Goal: Information Seeking & Learning: Learn about a topic

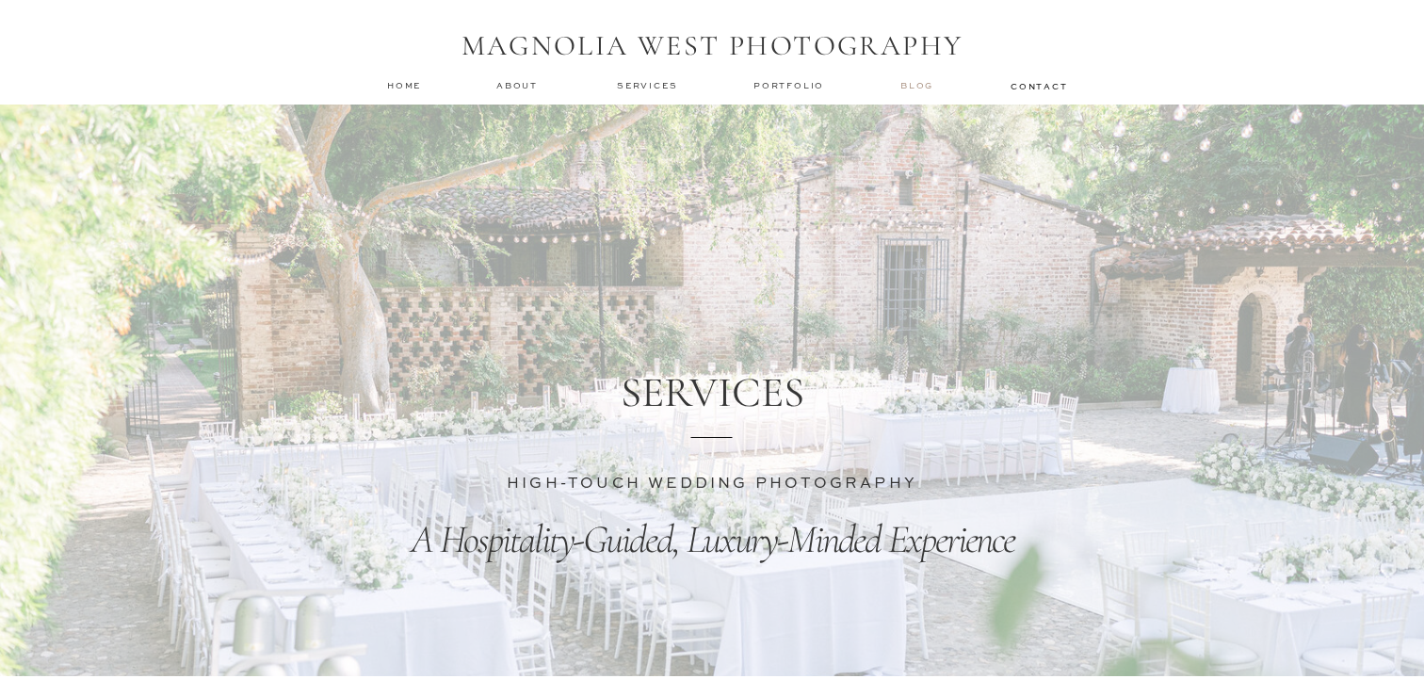
click at [928, 84] on nav "Blog" at bounding box center [919, 85] width 38 height 13
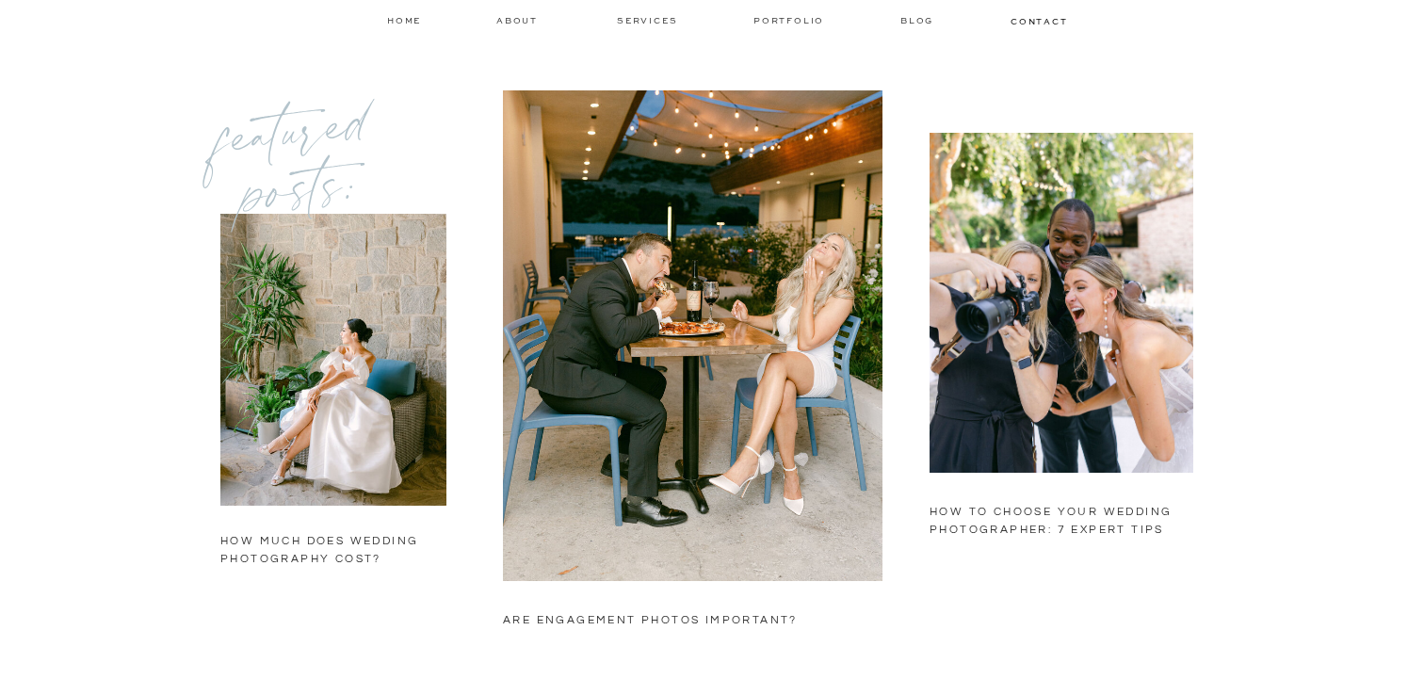
scroll to position [1514, 0]
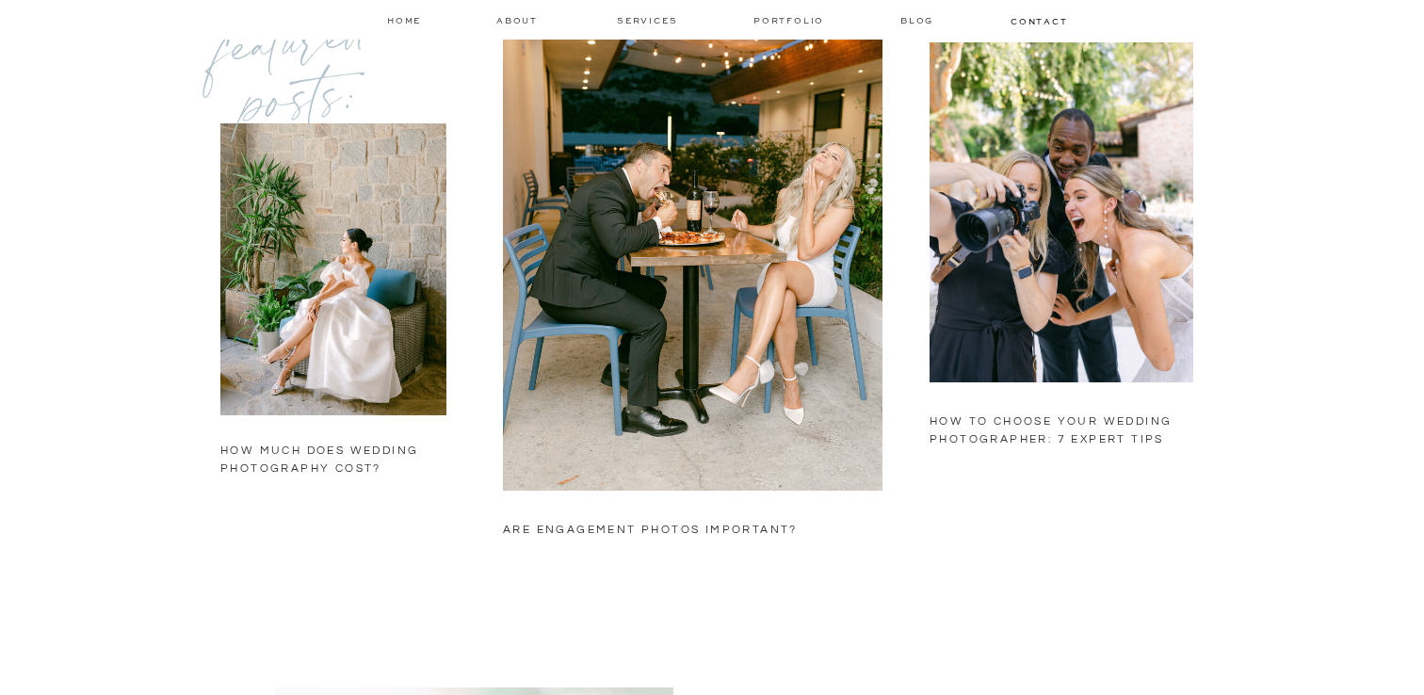
click at [371, 452] on h2 "how much does wedding photography cost?" at bounding box center [331, 464] width 223 height 44
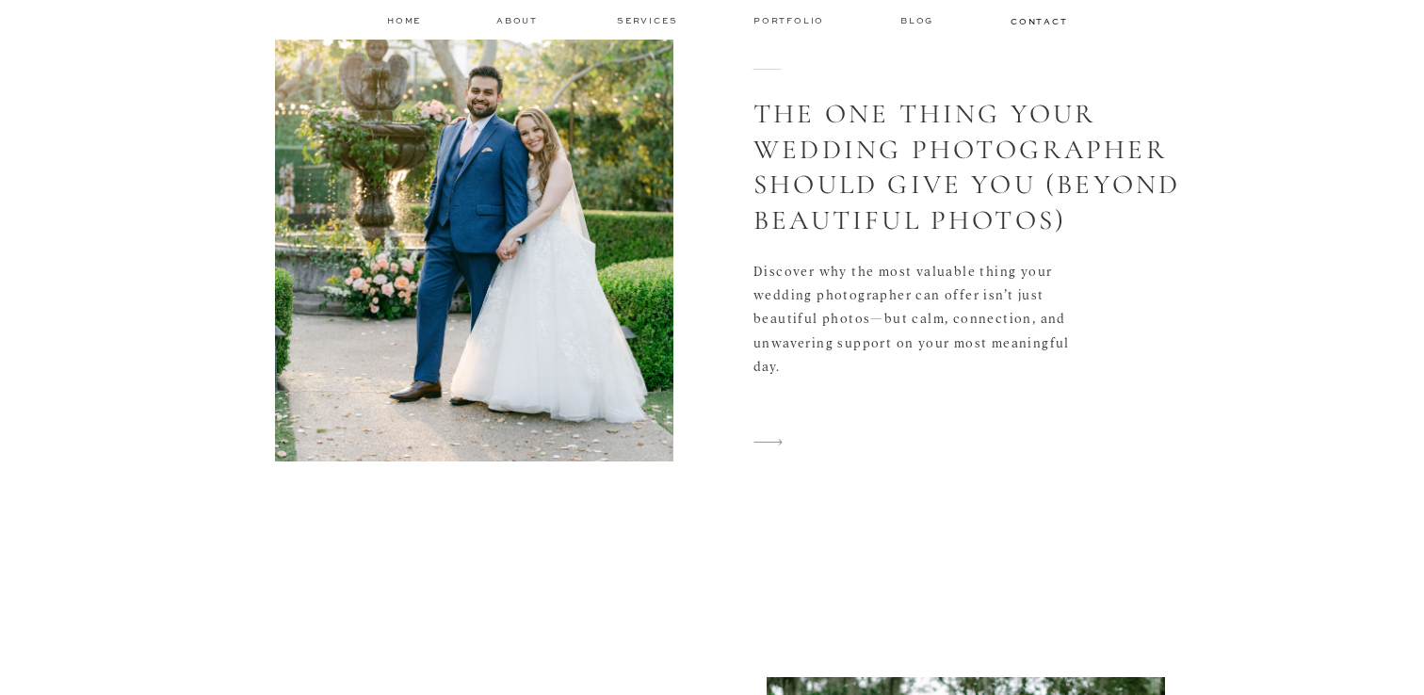
scroll to position [5086, 0]
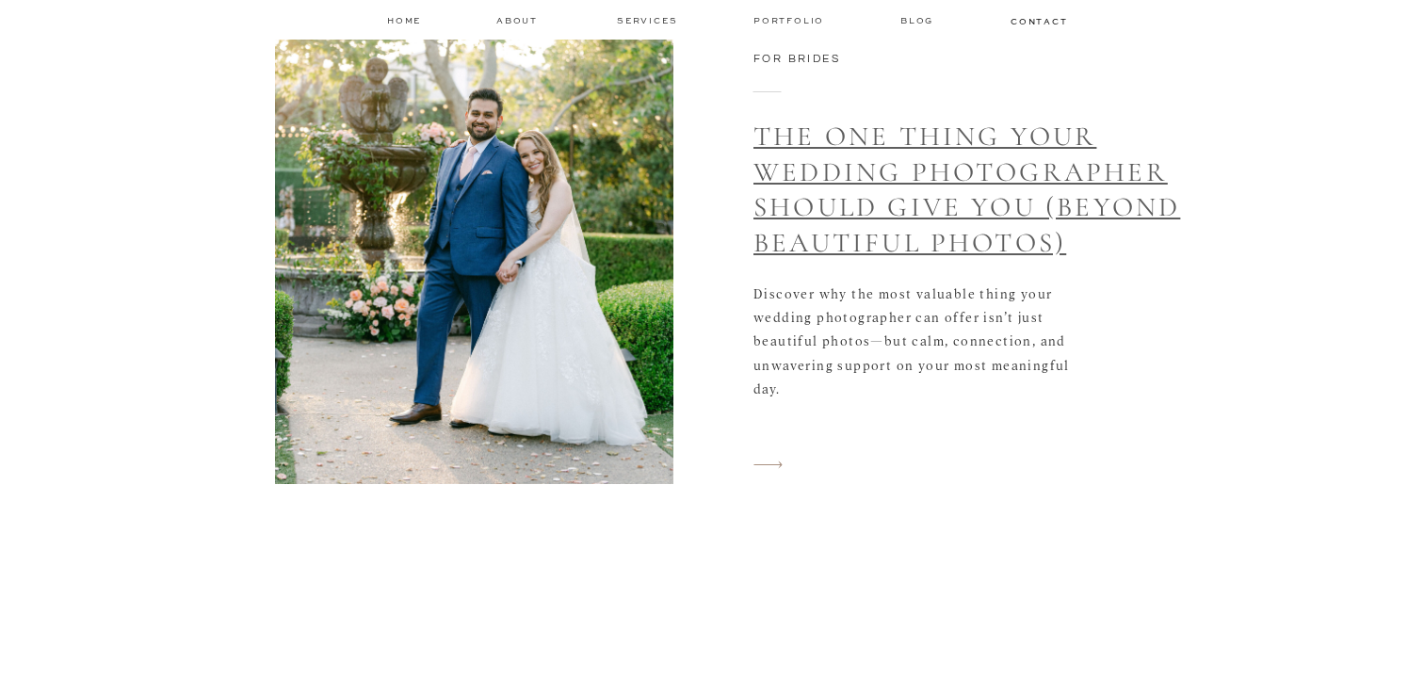
click at [907, 242] on link "The One Thing Your Wedding Photographer Should Give You (Beyond Beautiful Photo…" at bounding box center [966, 189] width 427 height 139
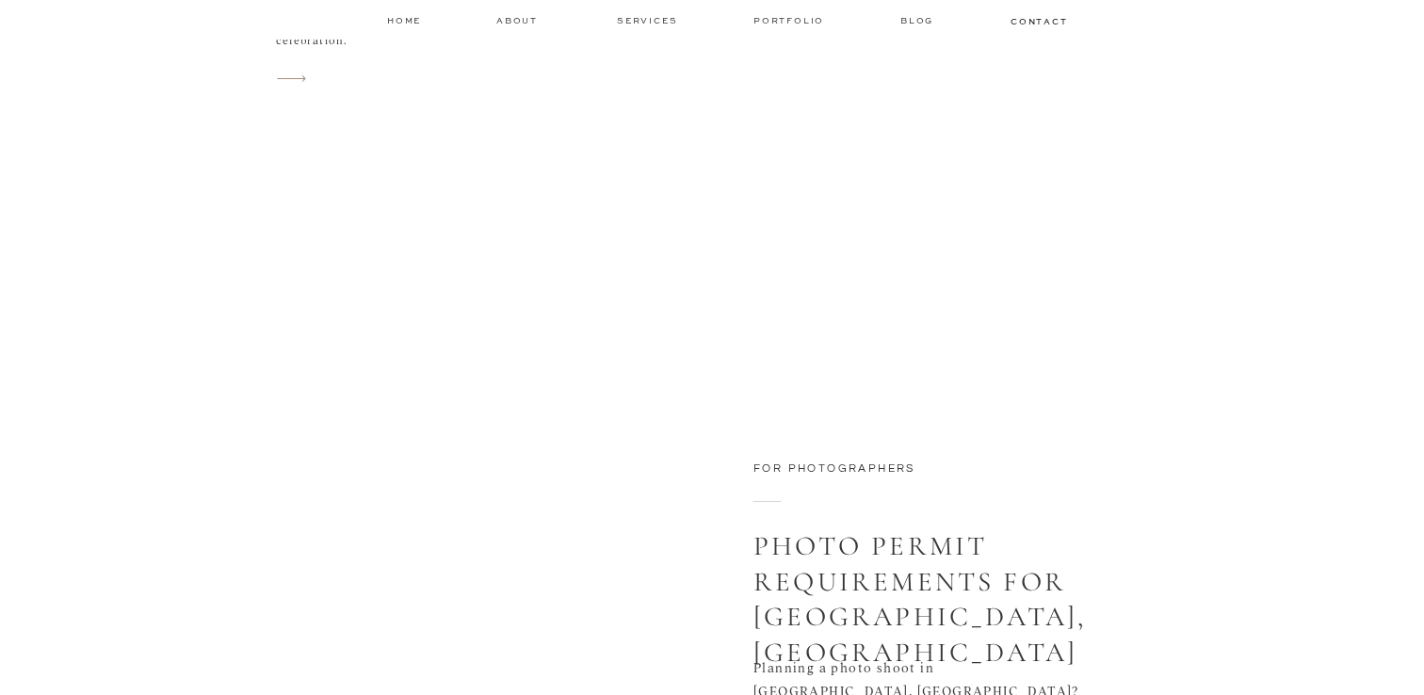
scroll to position [7473, 0]
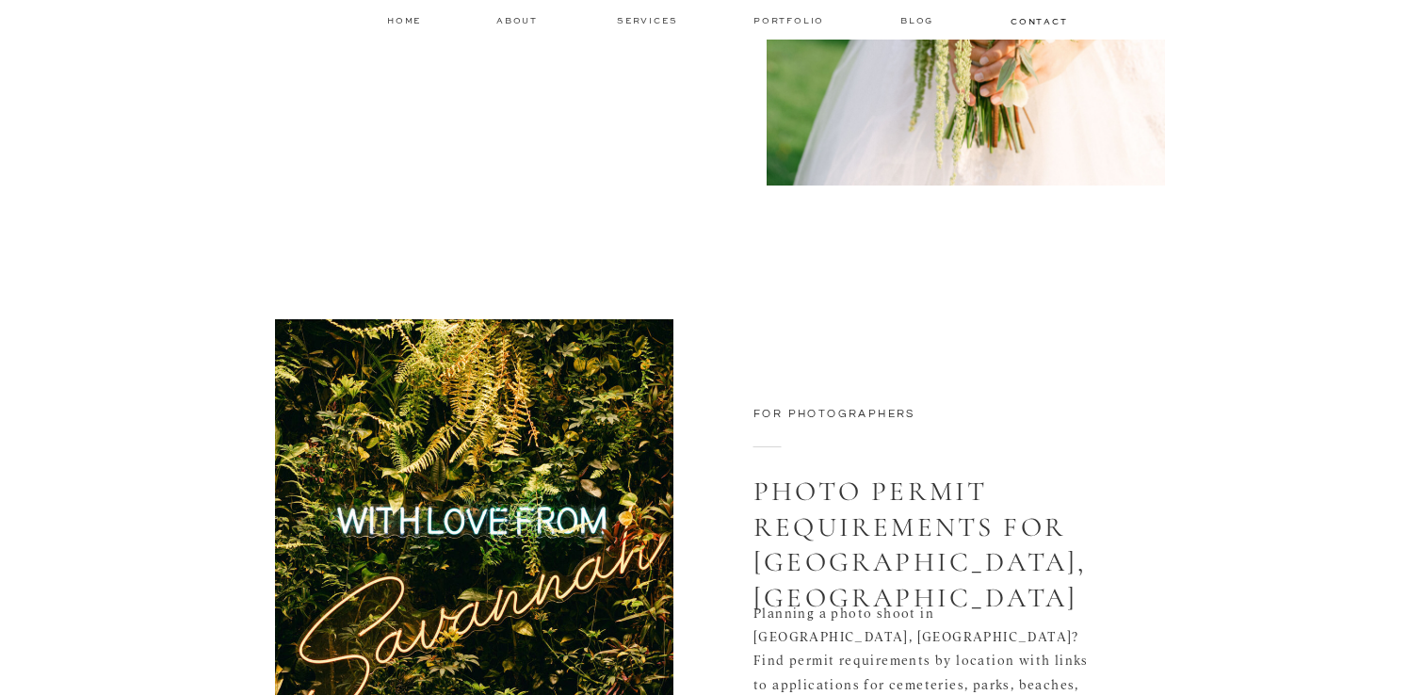
click at [833, 525] on link "Photo Permit Requirements for Savannah, GA" at bounding box center [919, 544] width 332 height 139
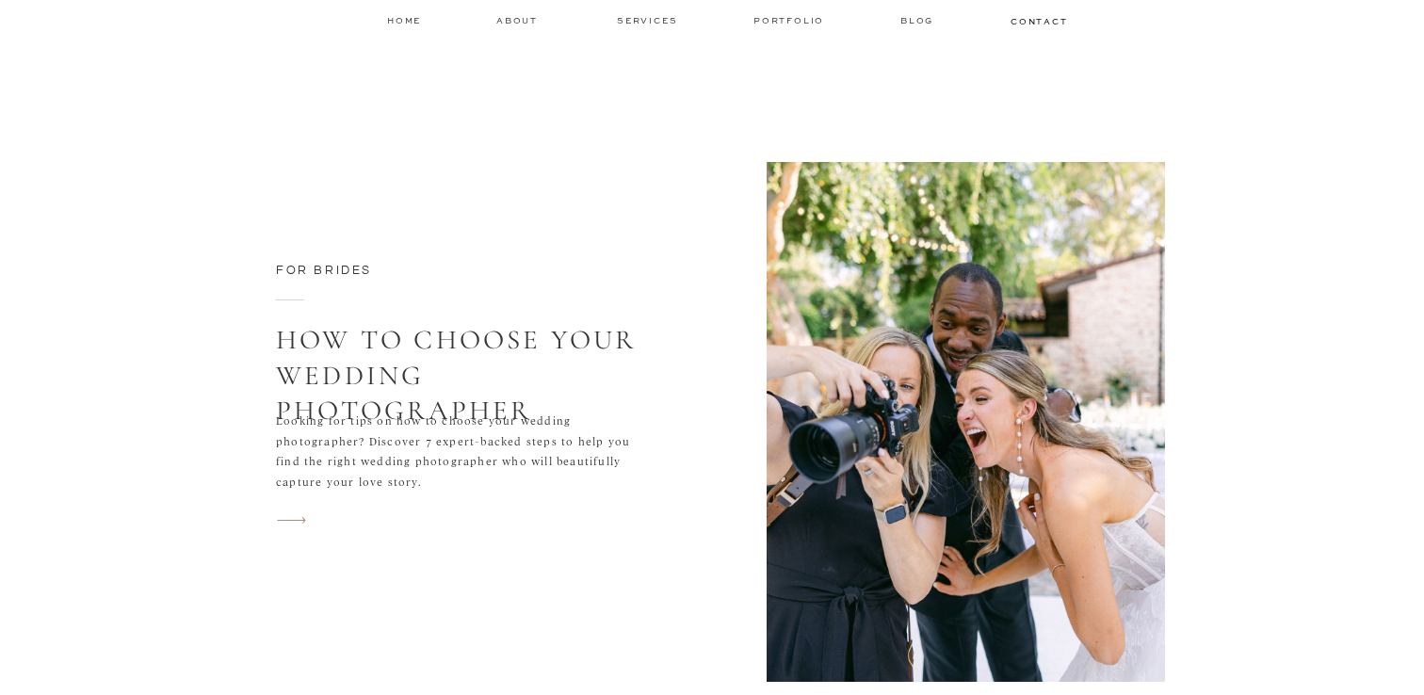
scroll to position [8552, 0]
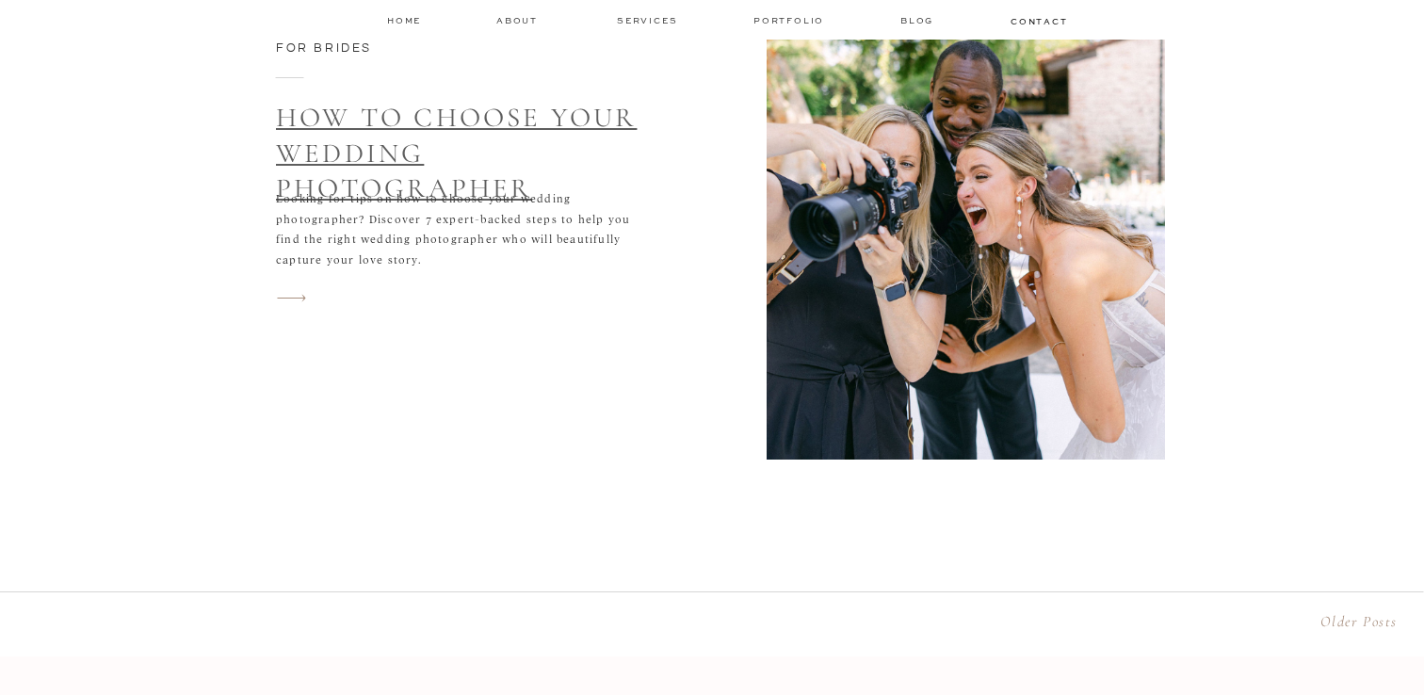
click at [545, 136] on link "How to Choose Your Wedding Photographer" at bounding box center [456, 153] width 361 height 104
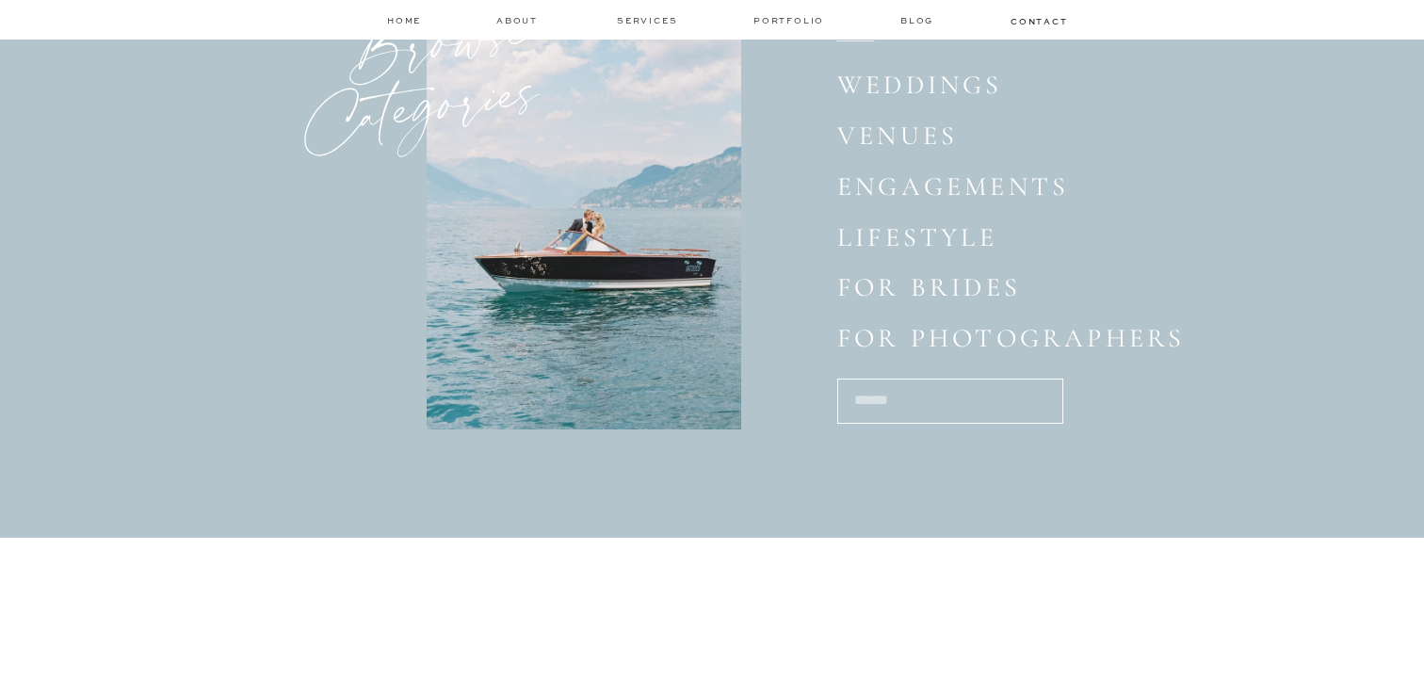
scroll to position [10016, 0]
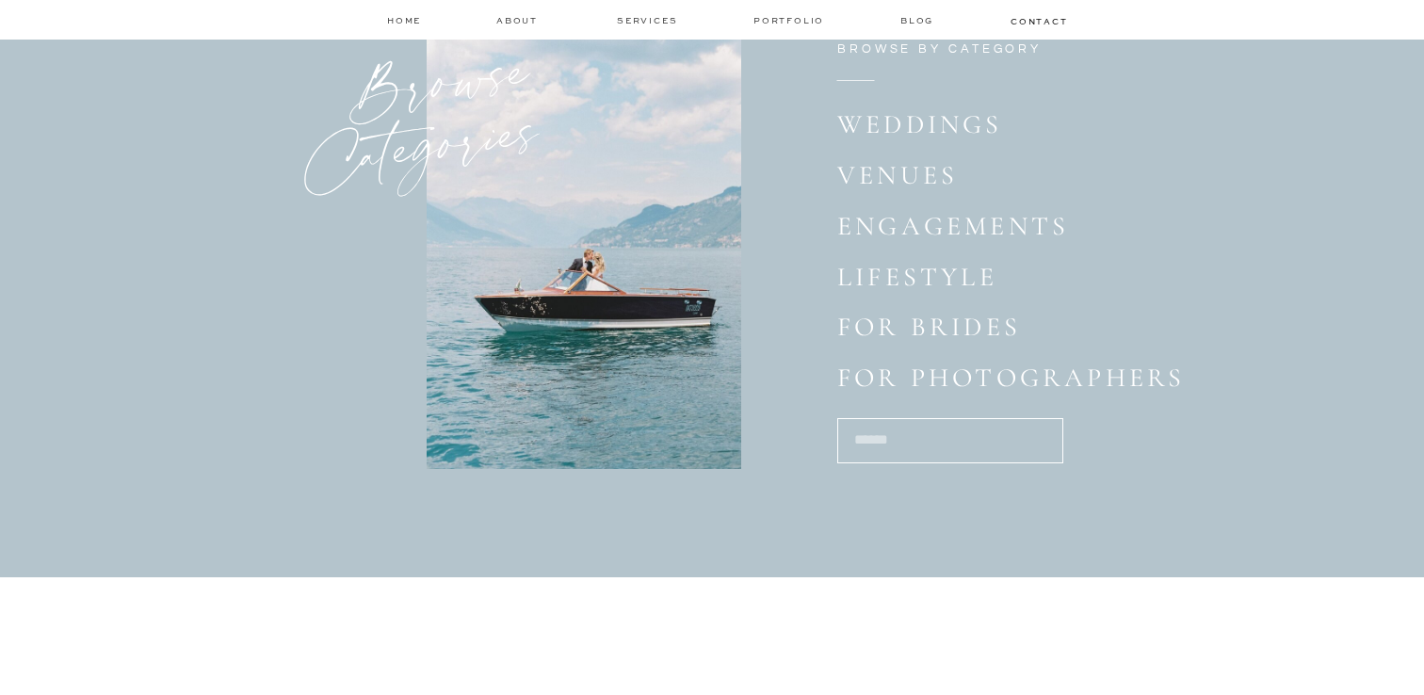
click at [923, 119] on p "Weddings" at bounding box center [922, 127] width 170 height 37
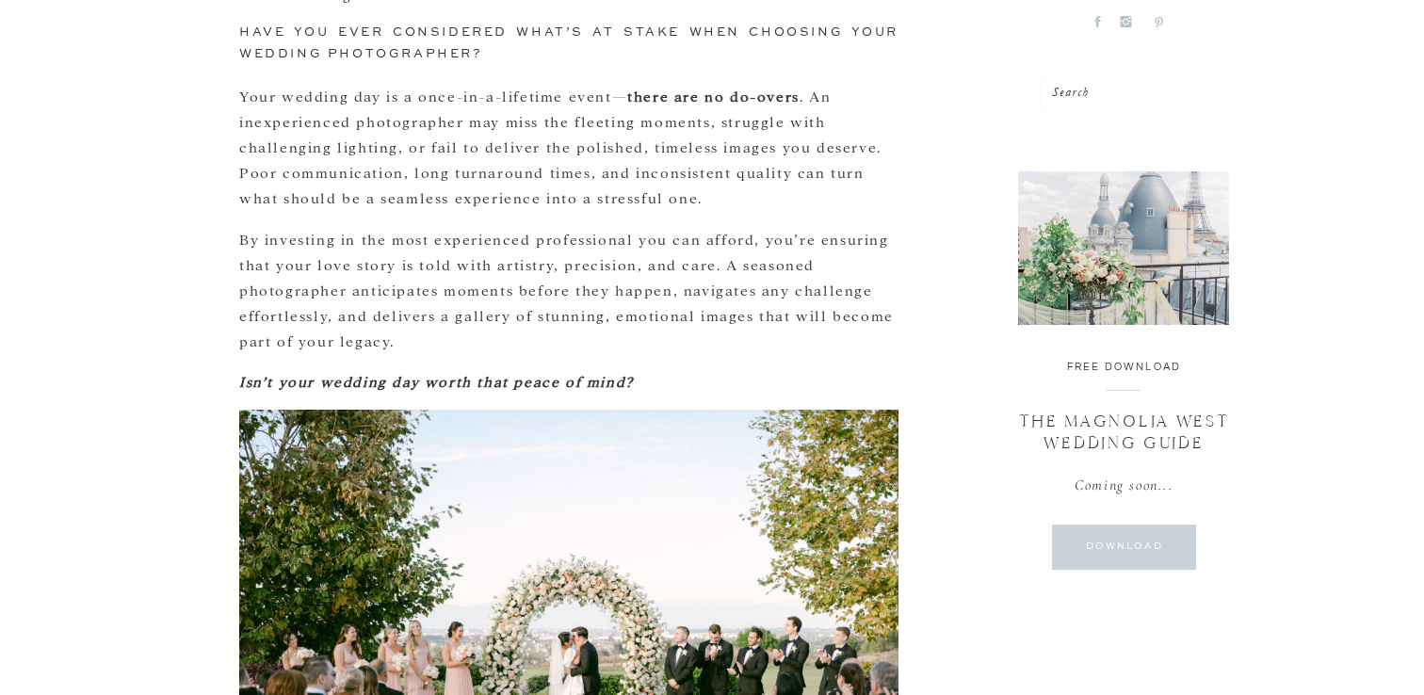
scroll to position [1245, 0]
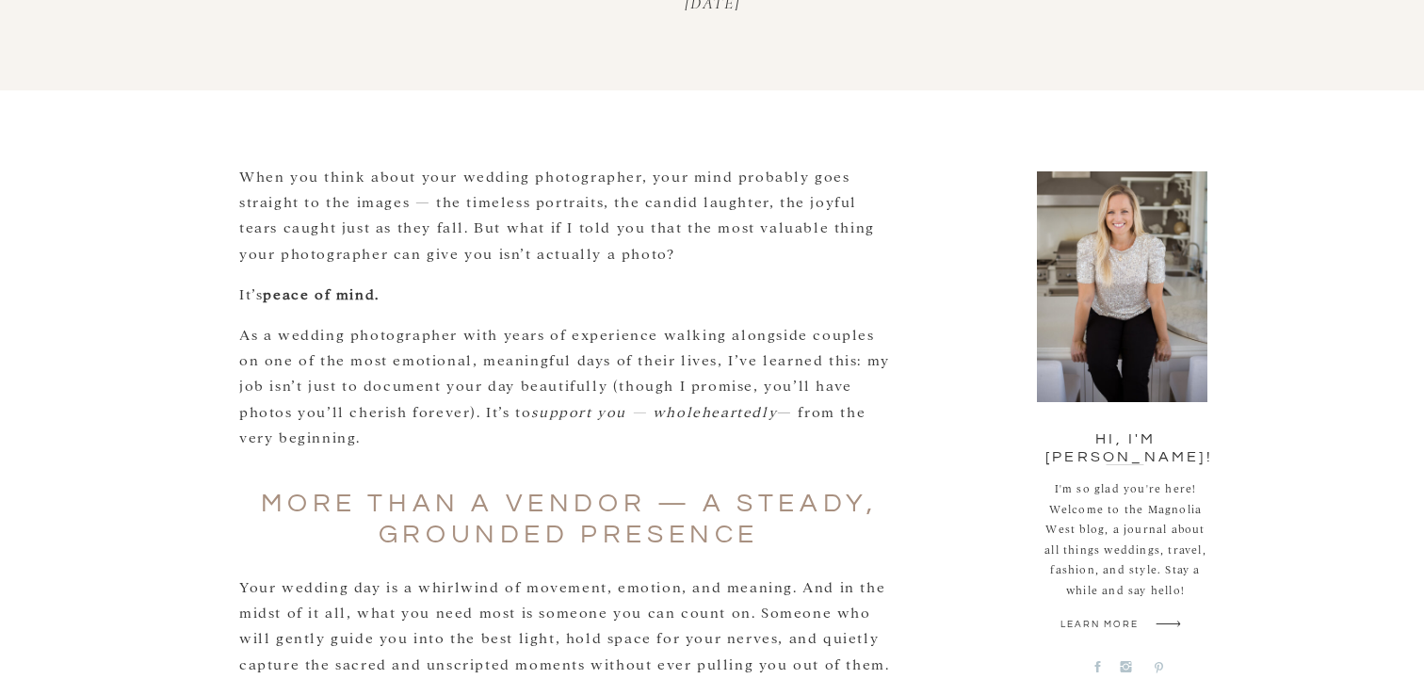
scroll to position [882, 0]
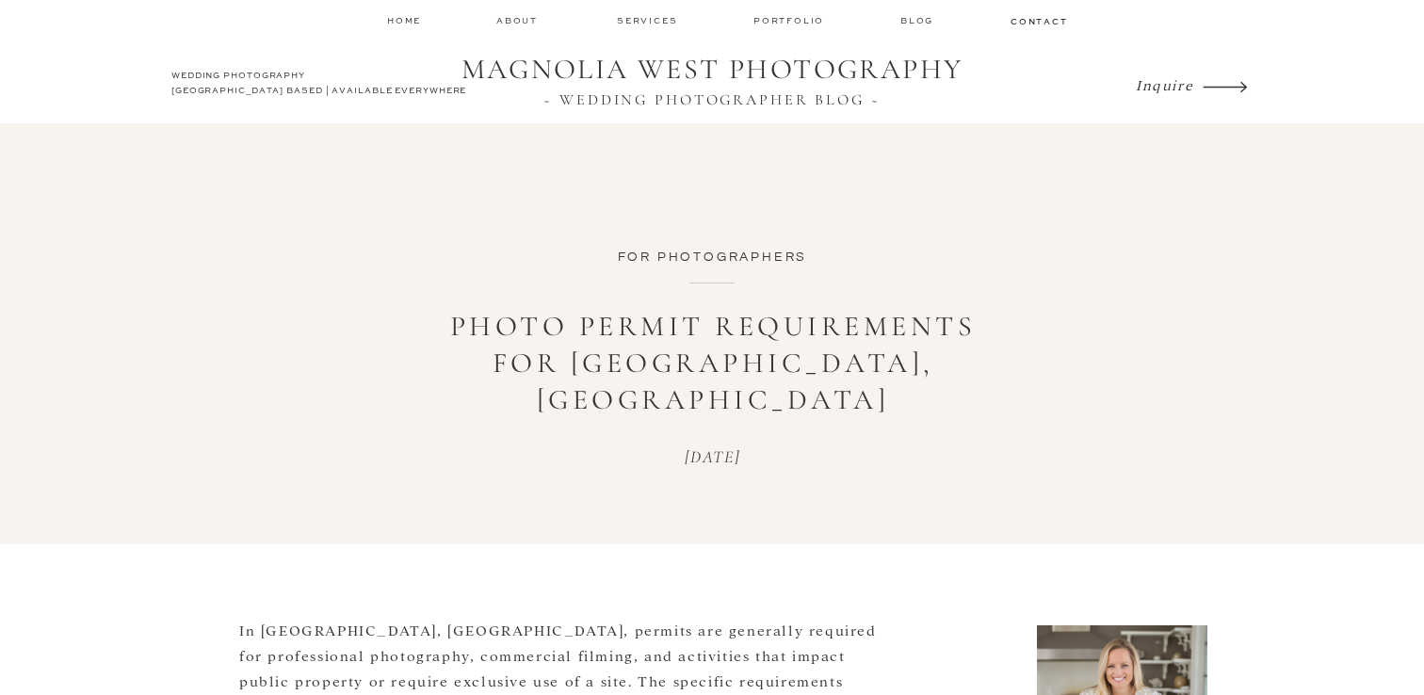
scroll to position [9, 0]
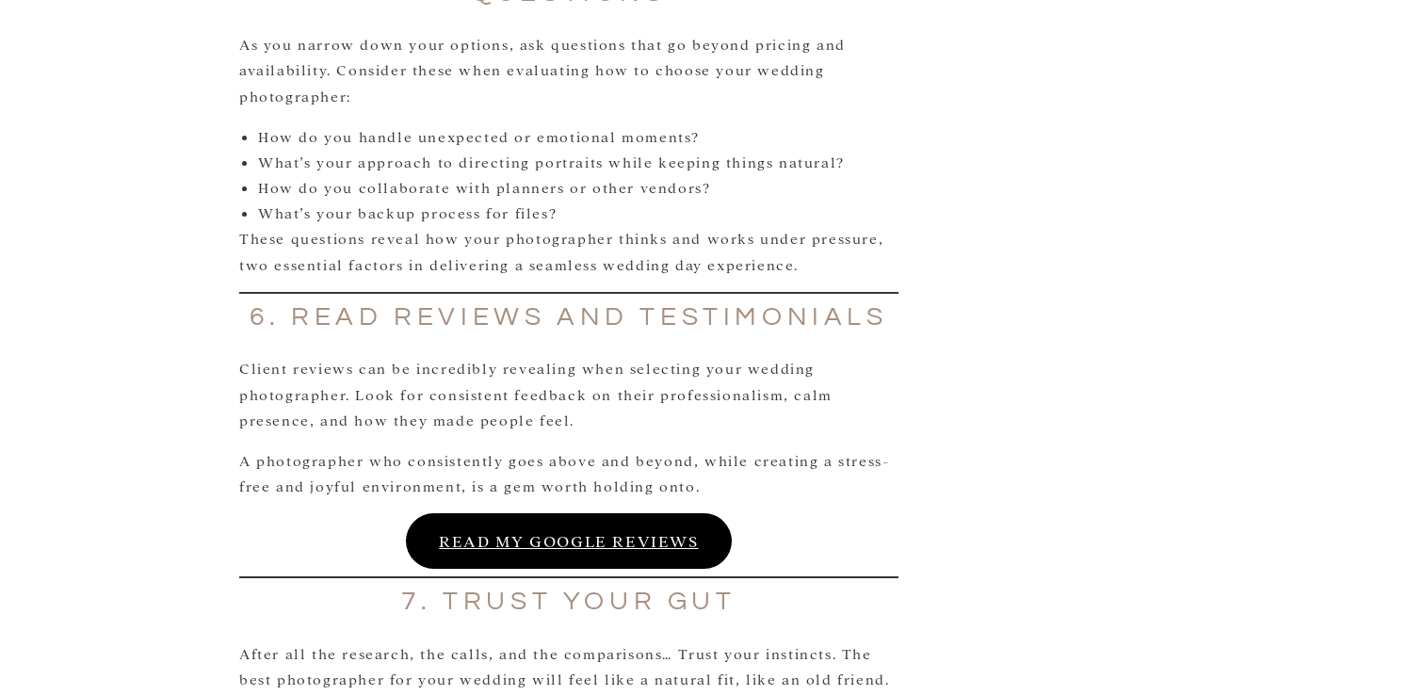
scroll to position [2397, 0]
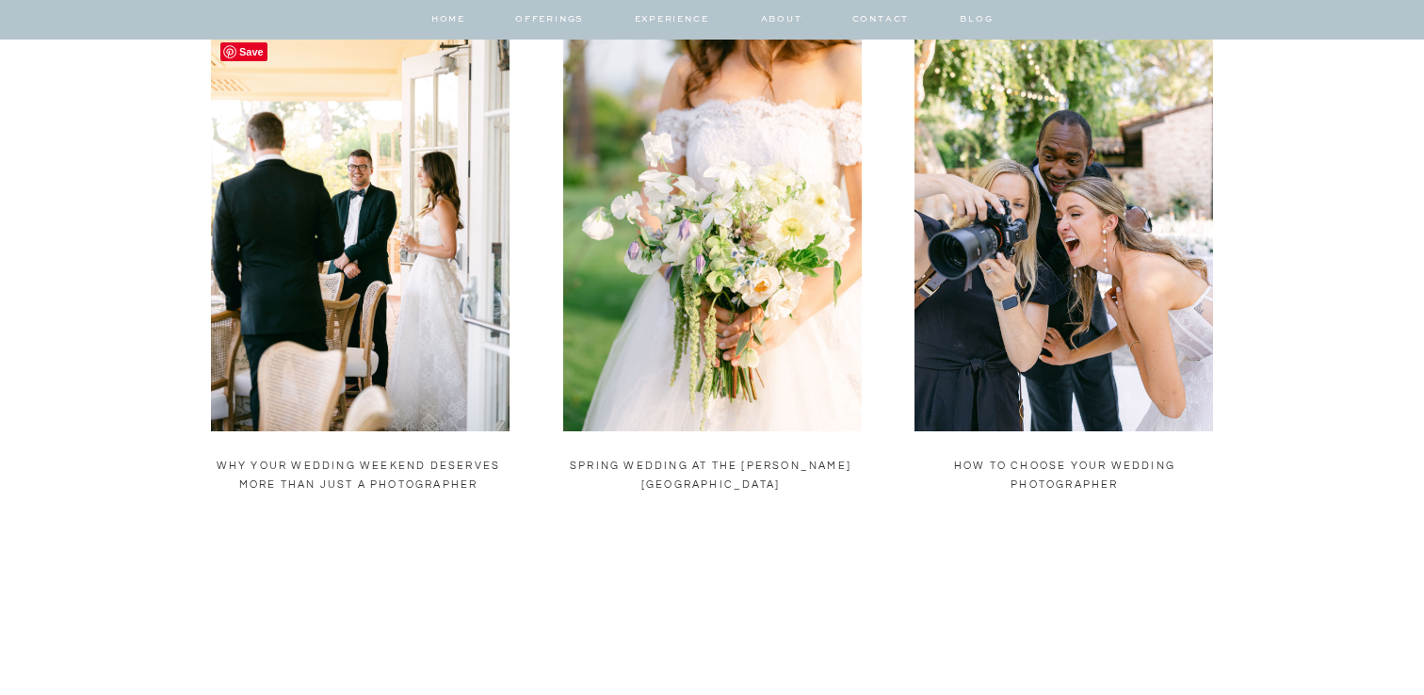
scroll to position [691, 0]
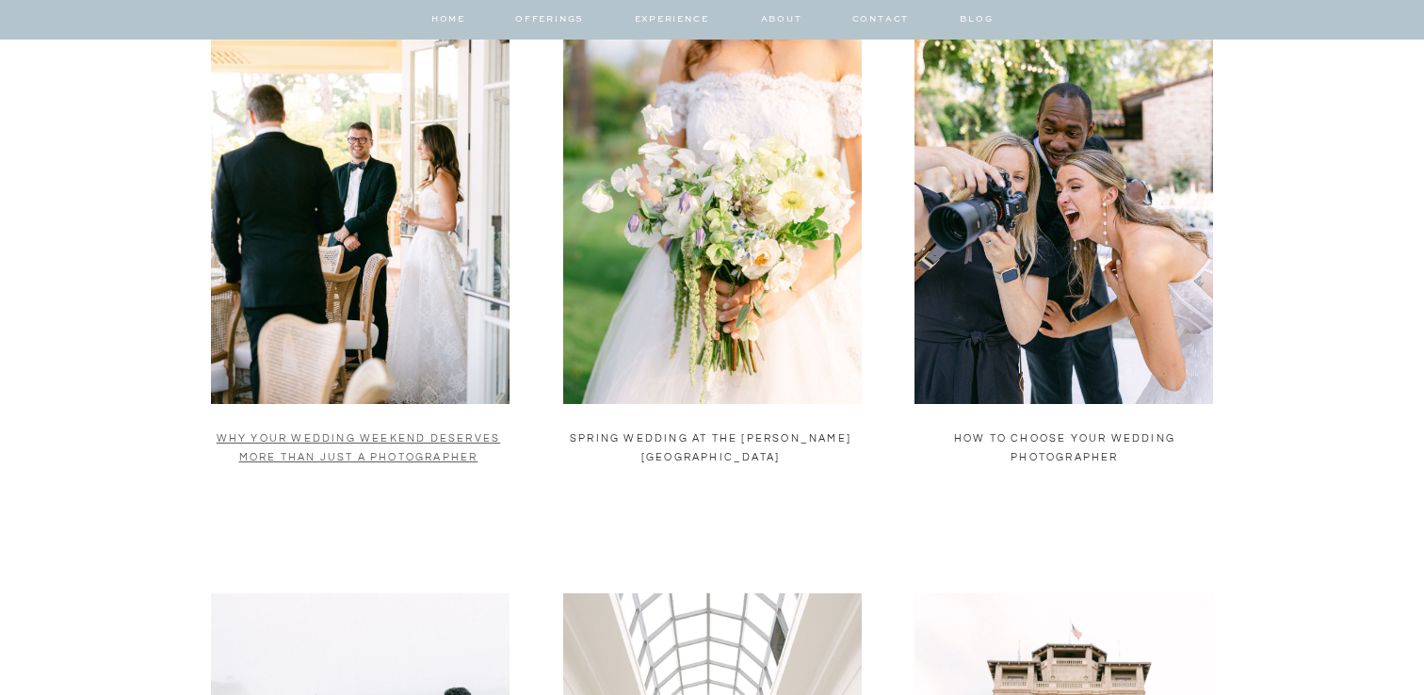
click at [396, 452] on link "Why Your Wedding Weekend Deserves More Than Just a Photographer" at bounding box center [359, 447] width 284 height 29
